Goal: Task Accomplishment & Management: Use online tool/utility

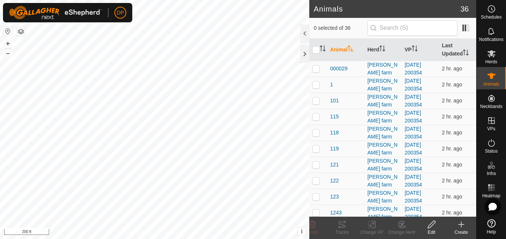
scroll to position [75, 0]
click at [288, 239] on html "DP Schedules Notifications Herds Animals Neckbands VPs Status Infra Heatmap Hel…" at bounding box center [253, 119] width 506 height 239
click at [492, 55] on icon at bounding box center [492, 53] width 8 height 7
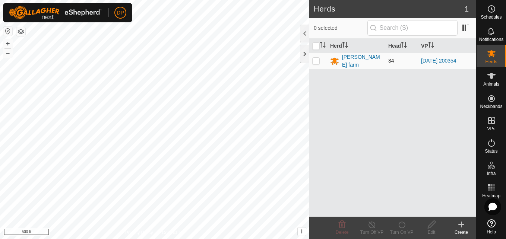
click at [315, 58] on p-checkbox at bounding box center [315, 61] width 7 height 6
checkbox input "true"
click at [401, 220] on div "Turn On VP" at bounding box center [402, 228] width 30 height 22
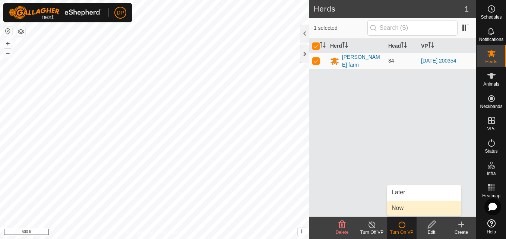
click at [403, 210] on link "Now" at bounding box center [424, 208] width 74 height 15
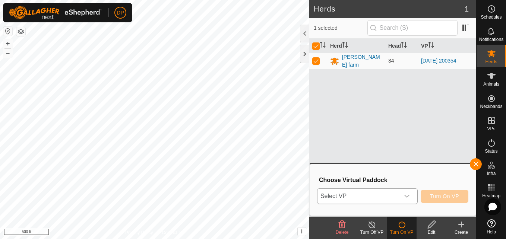
click at [407, 194] on icon "dropdown trigger" at bounding box center [407, 196] width 6 height 6
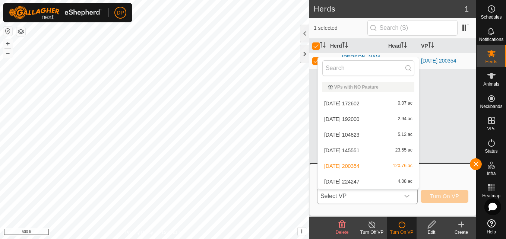
click at [390, 168] on li "[DATE] 200354 120.76 ac" at bounding box center [368, 166] width 101 height 15
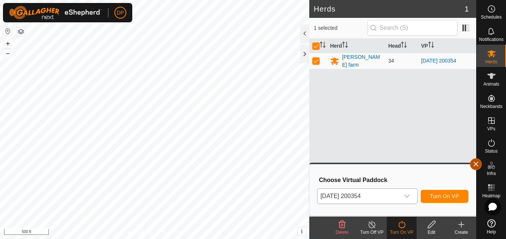
click at [476, 163] on button "button" at bounding box center [476, 164] width 12 height 12
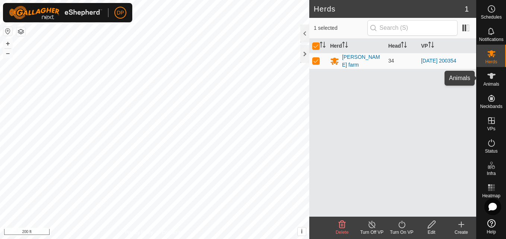
click at [486, 76] on es-animals-svg-icon at bounding box center [491, 76] width 13 height 12
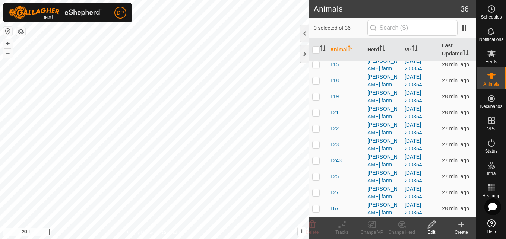
scroll to position [75, 0]
